Goal: Information Seeking & Learning: Learn about a topic

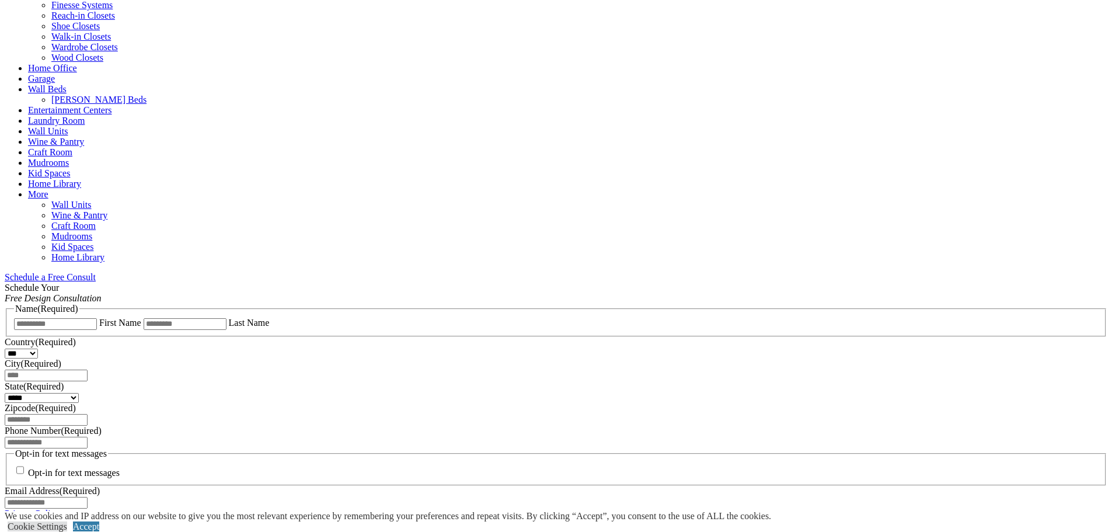
scroll to position [525, 0]
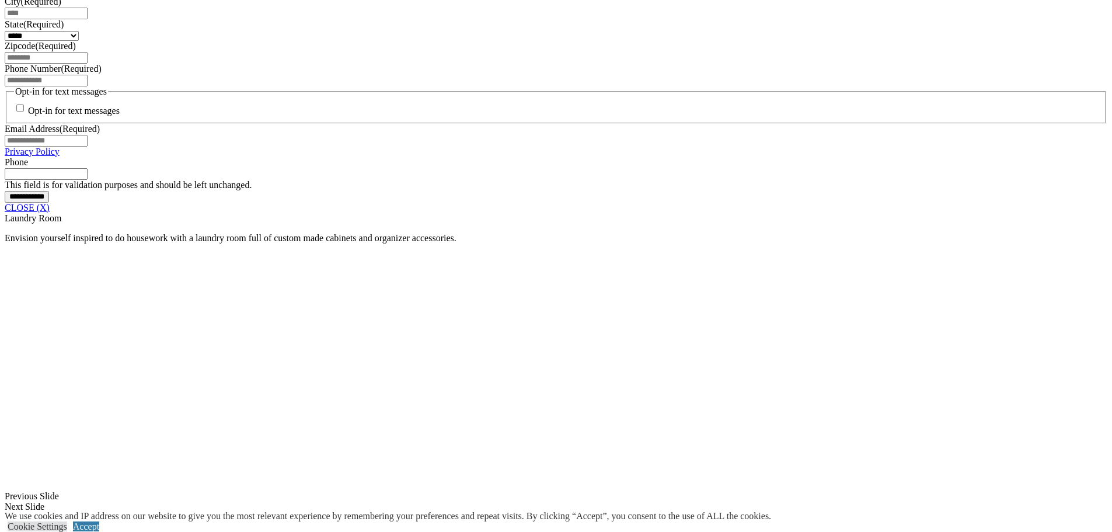
scroll to position [875, 0]
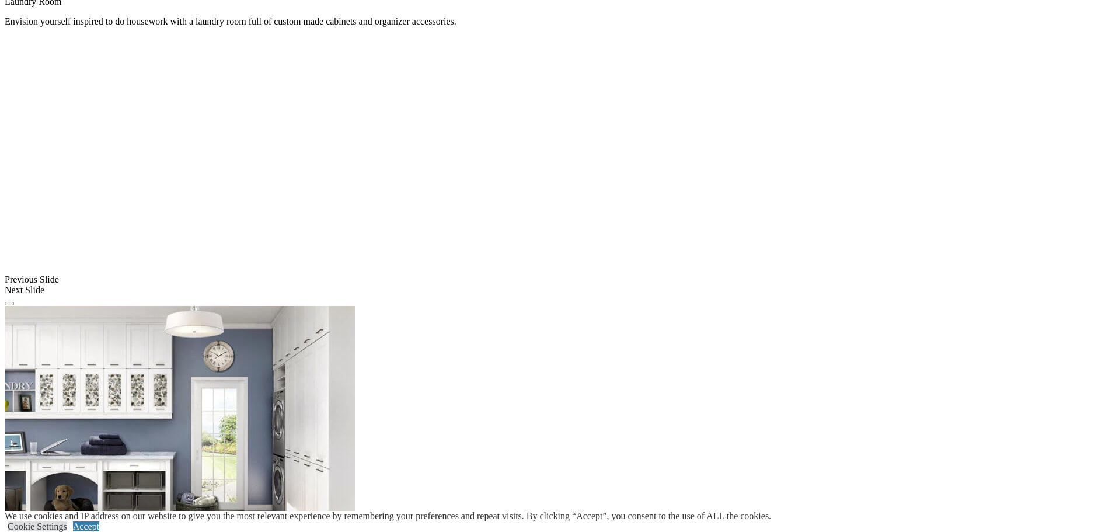
scroll to position [1109, 0]
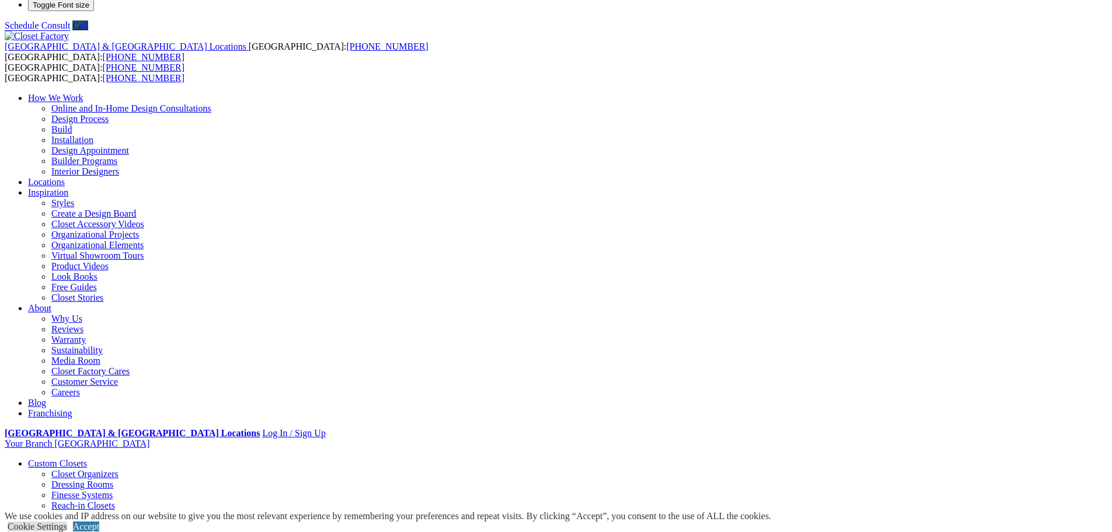
scroll to position [0, 0]
